Goal: Task Accomplishment & Management: Manage account settings

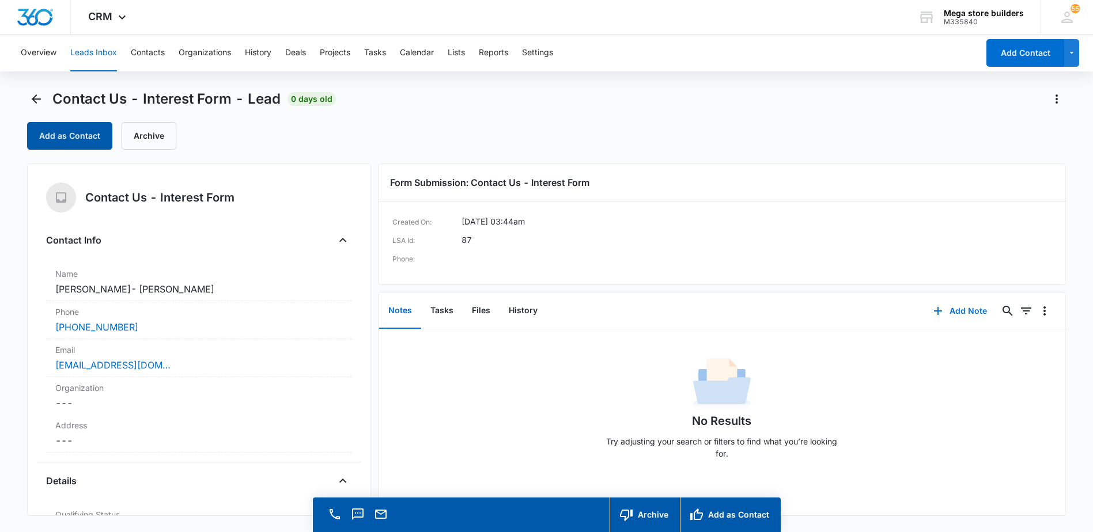
click at [81, 141] on button "Add as Contact" at bounding box center [69, 136] width 85 height 28
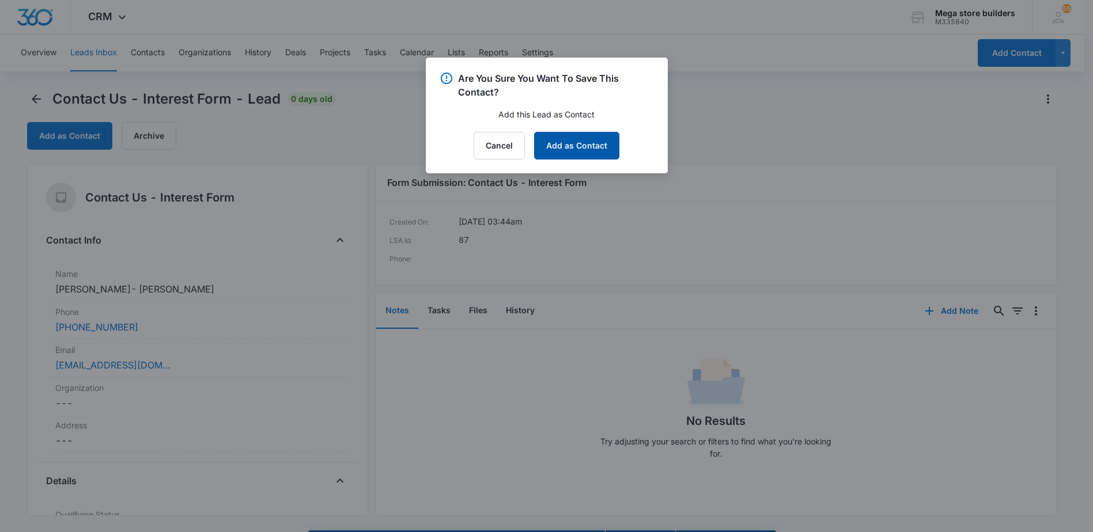
click at [591, 152] on button "Add as Contact" at bounding box center [576, 146] width 85 height 28
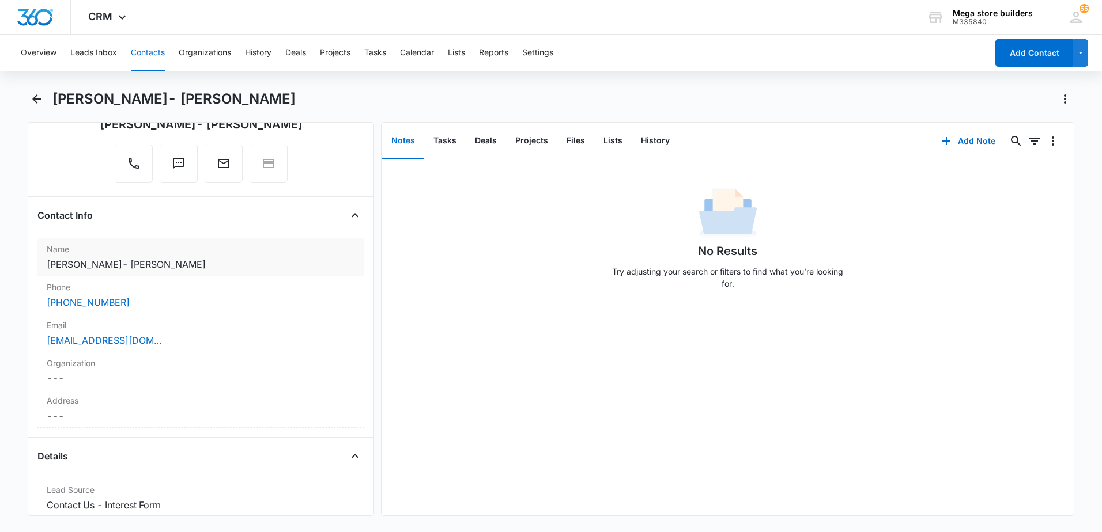
scroll to position [115, 0]
